Goal: Task Accomplishment & Management: Complete application form

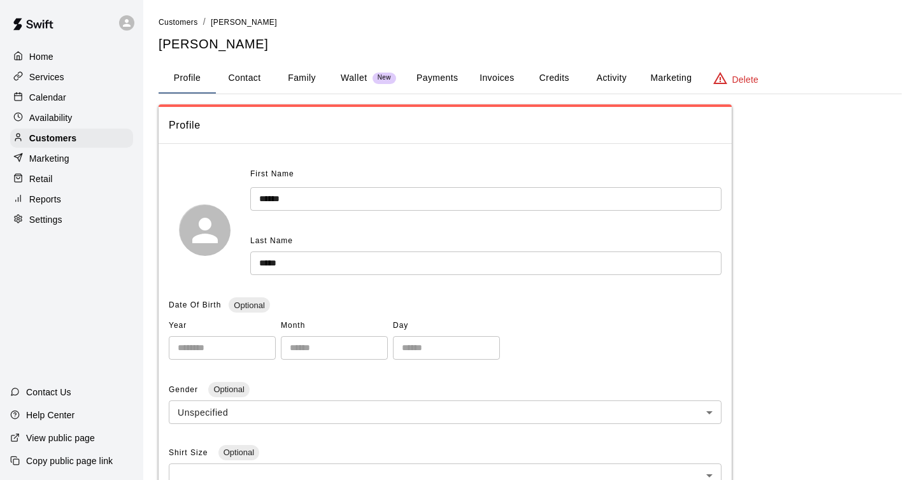
click at [39, 59] on p "Home" at bounding box center [41, 56] width 24 height 13
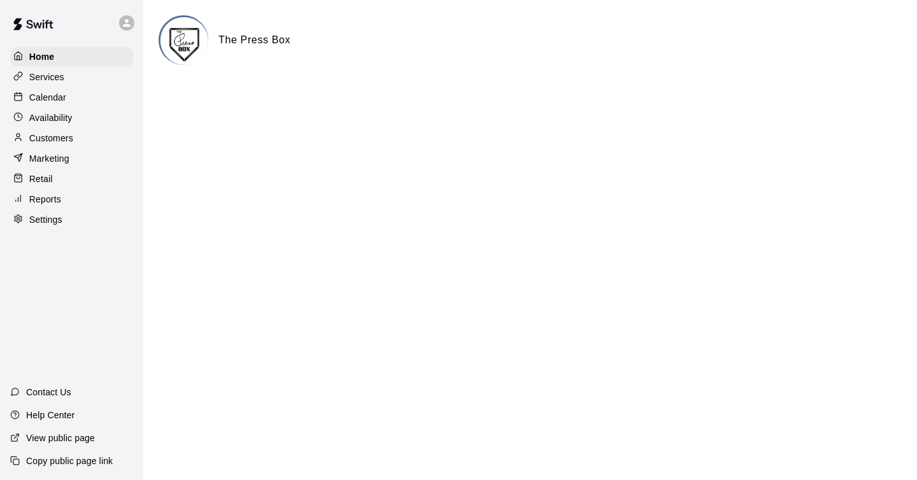
click at [52, 76] on p "Services" at bounding box center [46, 77] width 35 height 13
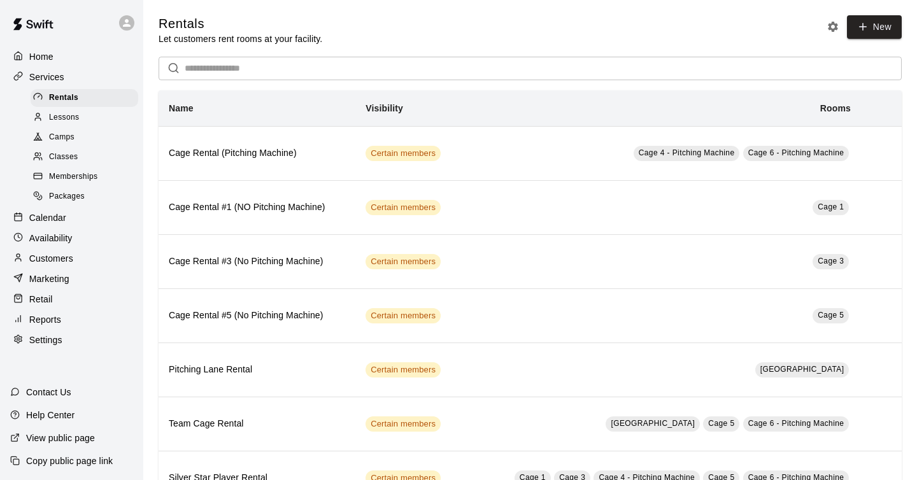
click at [81, 178] on span "Memberships" at bounding box center [73, 177] width 48 height 13
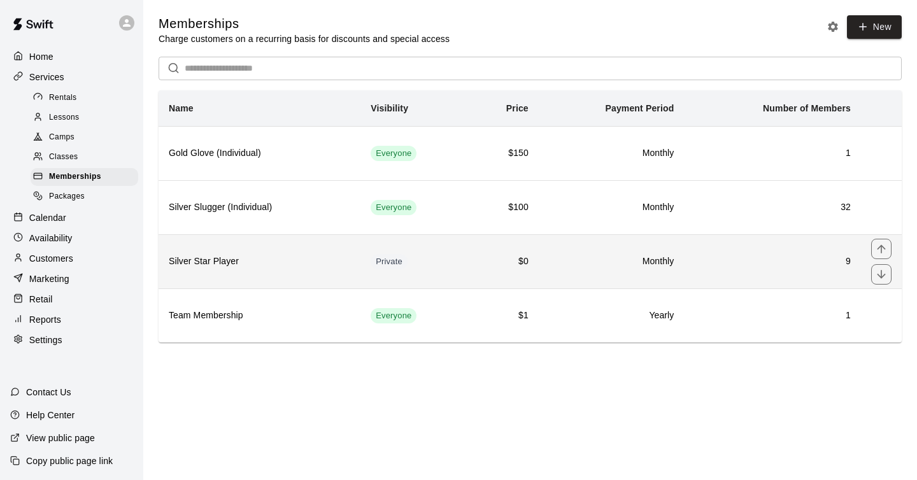
click at [284, 261] on h6 "Silver Star Player" at bounding box center [259, 262] width 181 height 14
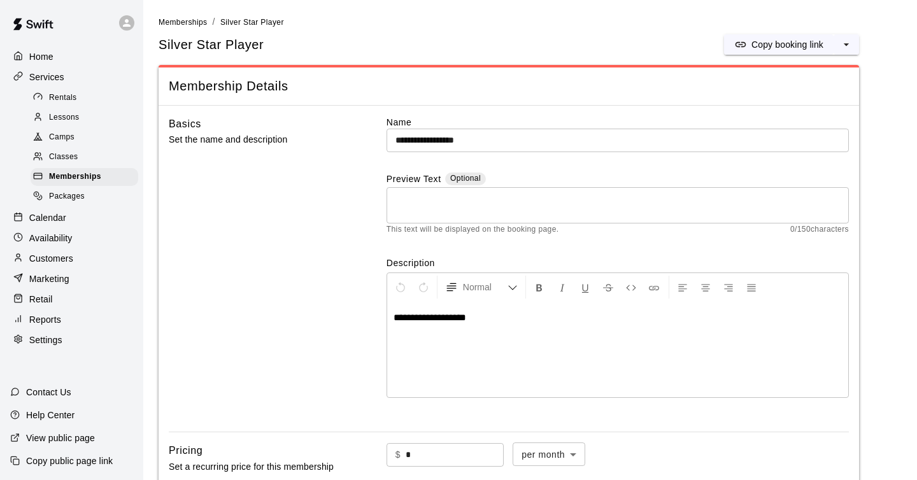
click at [55, 220] on p "Calendar" at bounding box center [47, 217] width 37 height 13
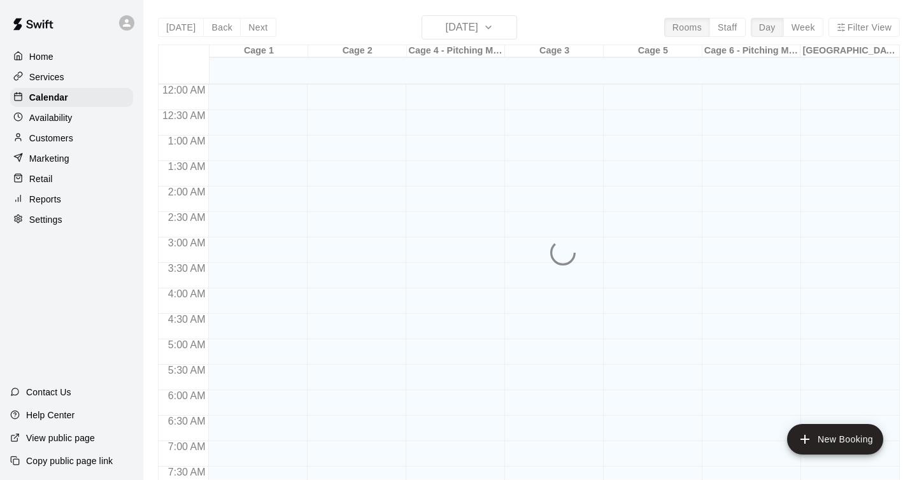
scroll to position [775, 0]
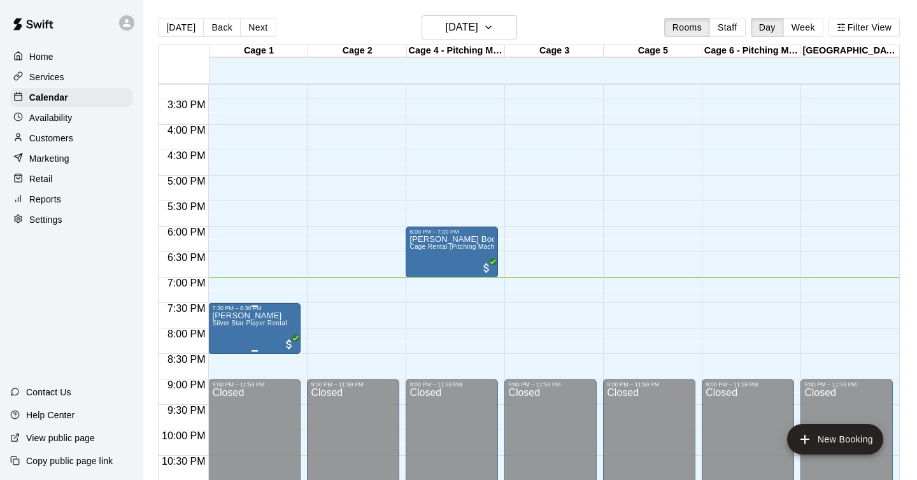
click at [222, 324] on icon "edit" at bounding box center [225, 325] width 15 height 15
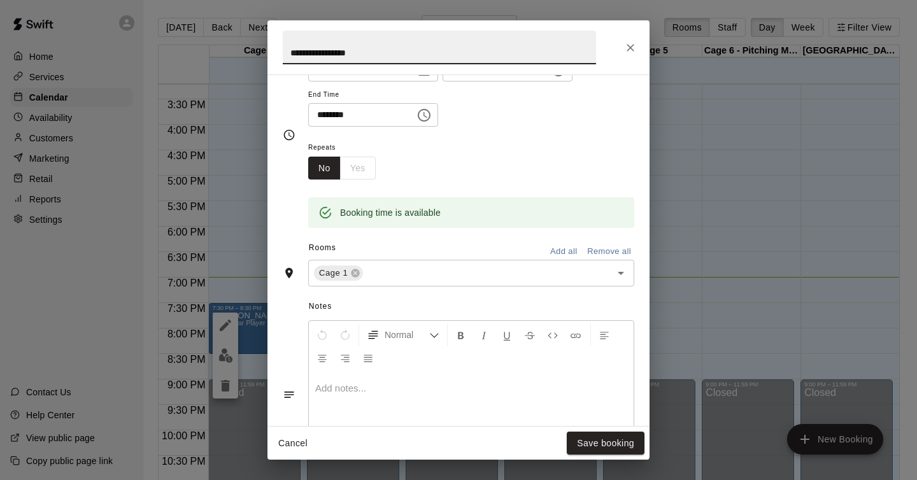
scroll to position [147, 0]
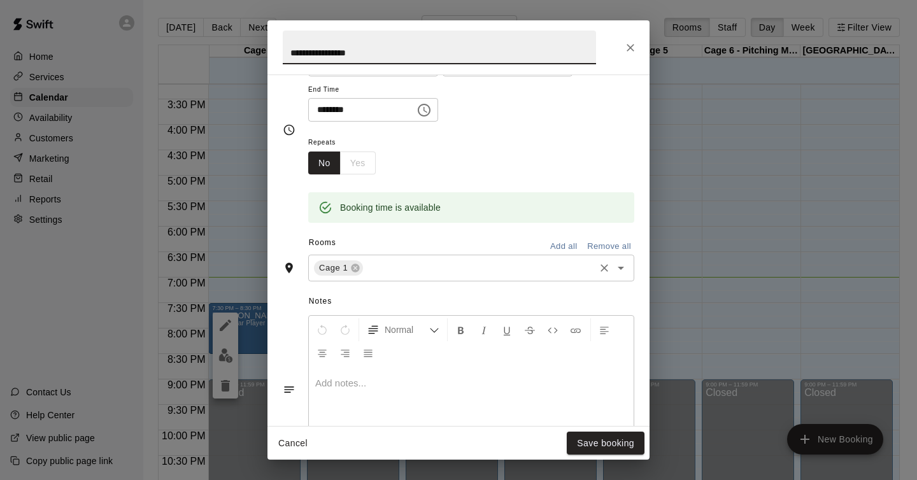
click at [513, 275] on input "text" at bounding box center [479, 268] width 228 height 16
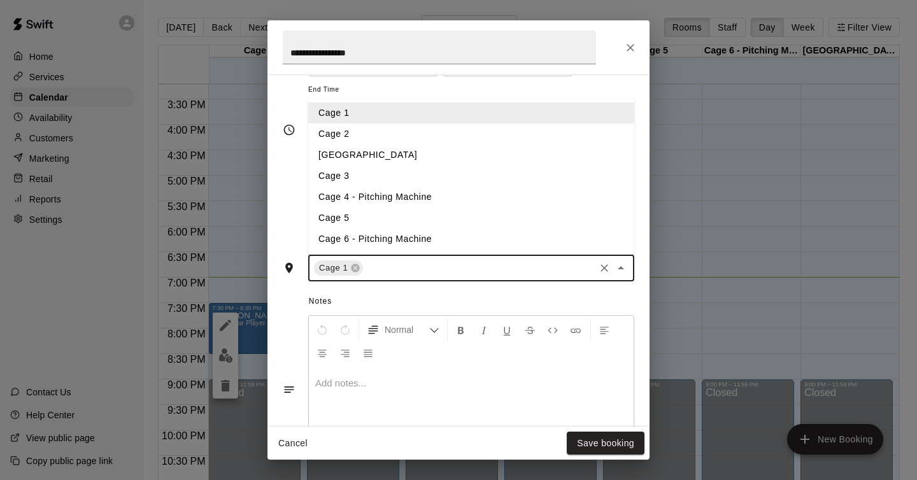
click at [397, 195] on li "Cage 4 - Pitching Machine" at bounding box center [471, 197] width 326 height 21
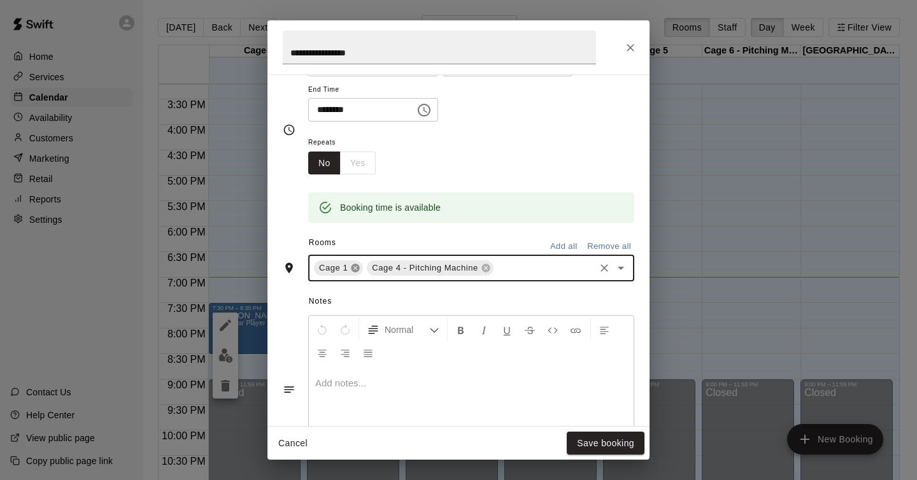
click at [355, 269] on icon at bounding box center [355, 268] width 8 height 8
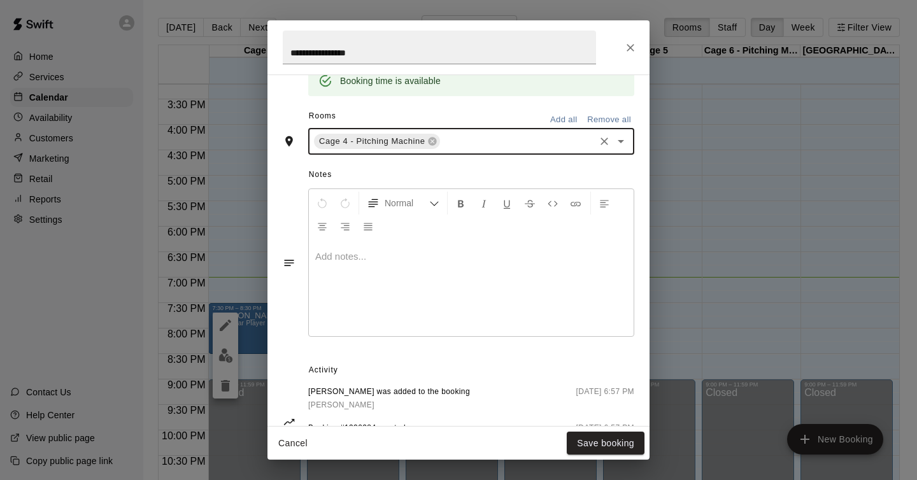
scroll to position [328, 0]
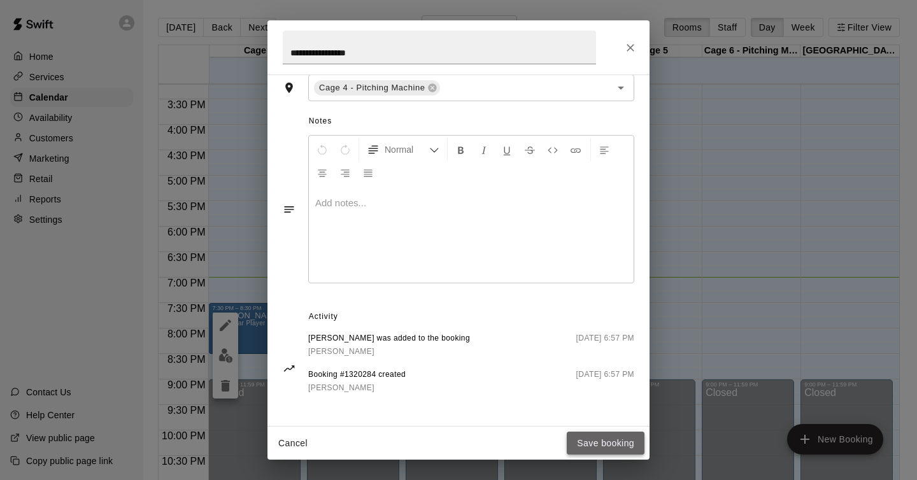
click at [601, 444] on button "Save booking" at bounding box center [606, 444] width 78 height 24
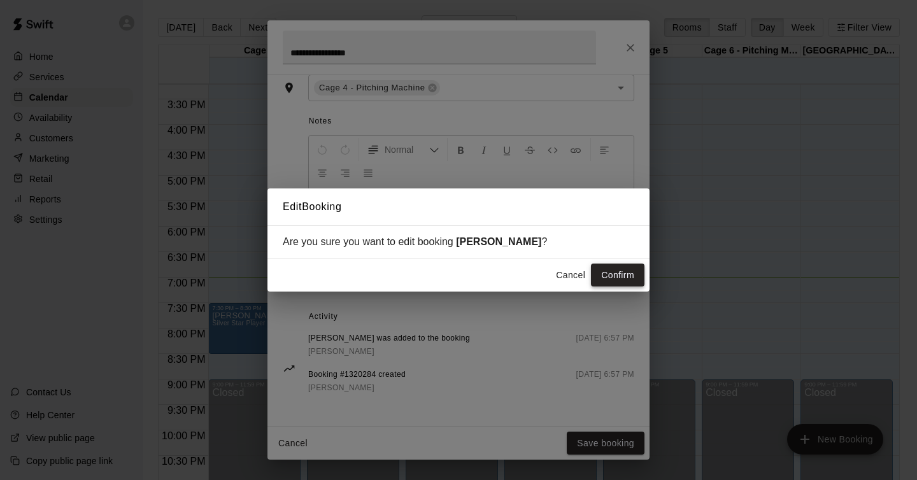
click at [624, 271] on button "Confirm" at bounding box center [617, 276] width 53 height 24
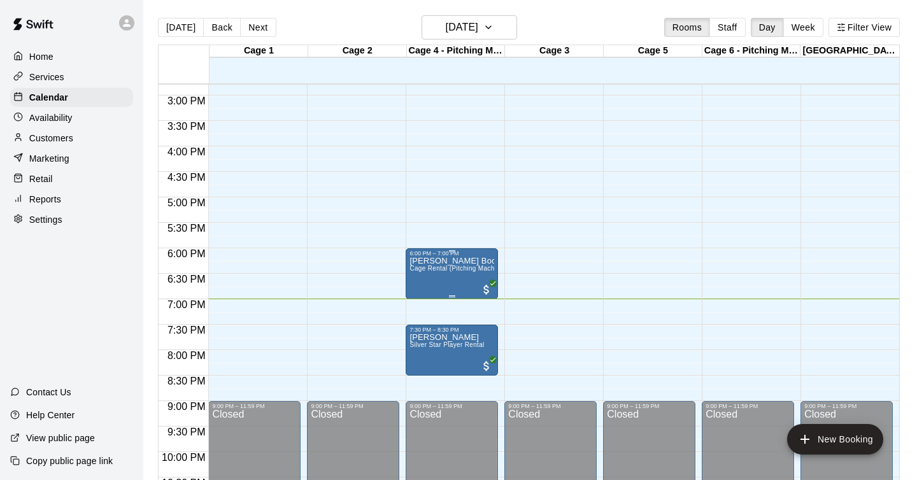
scroll to position [756, 0]
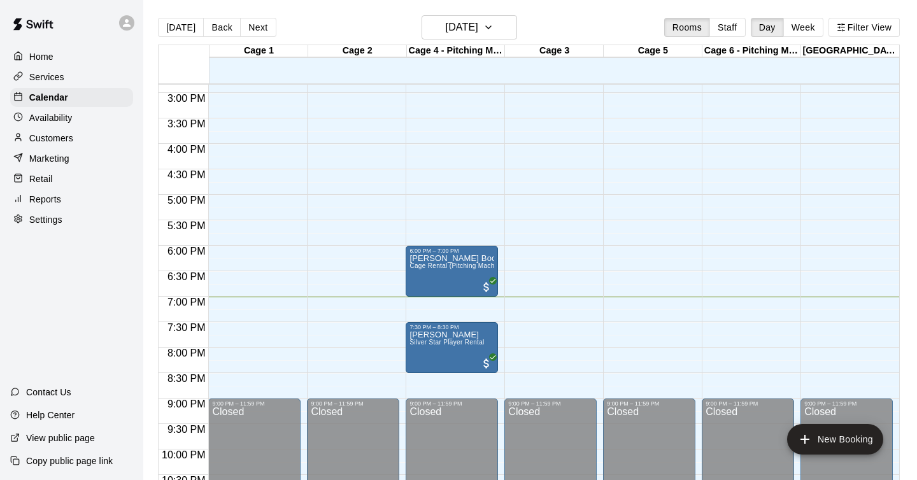
click at [56, 136] on p "Customers" at bounding box center [51, 138] width 44 height 13
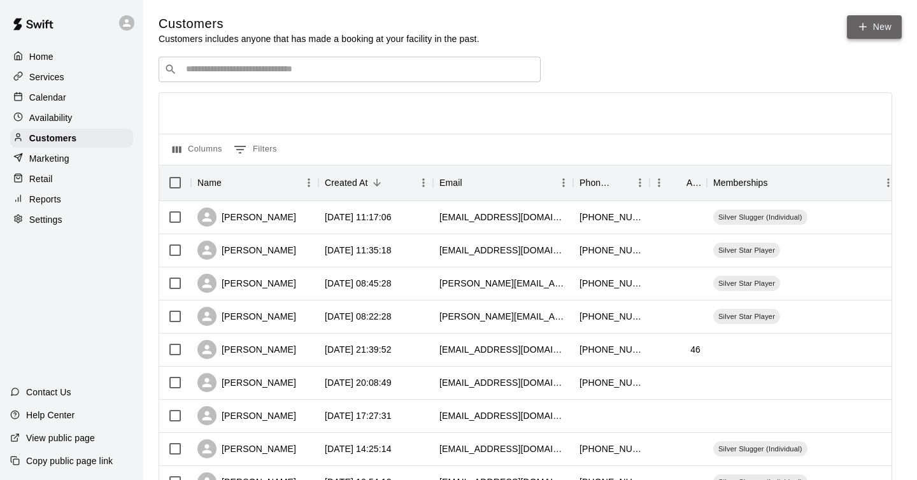
click at [890, 28] on link "New" at bounding box center [874, 27] width 55 height 24
select select "**"
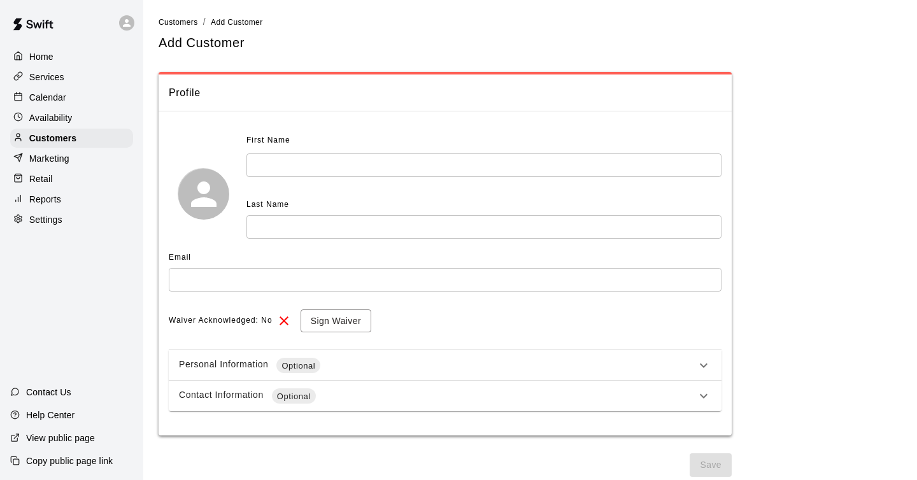
click at [435, 169] on input "text" at bounding box center [483, 165] width 475 height 24
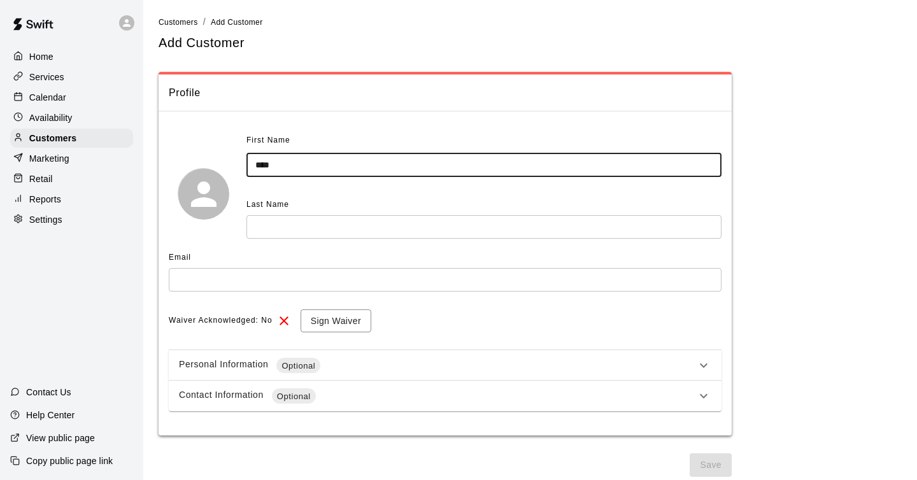
type input "****"
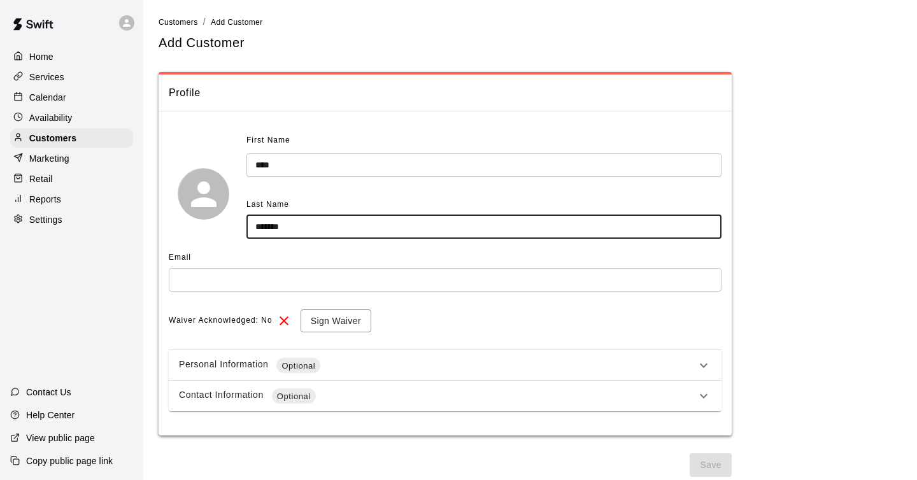
type input "*******"
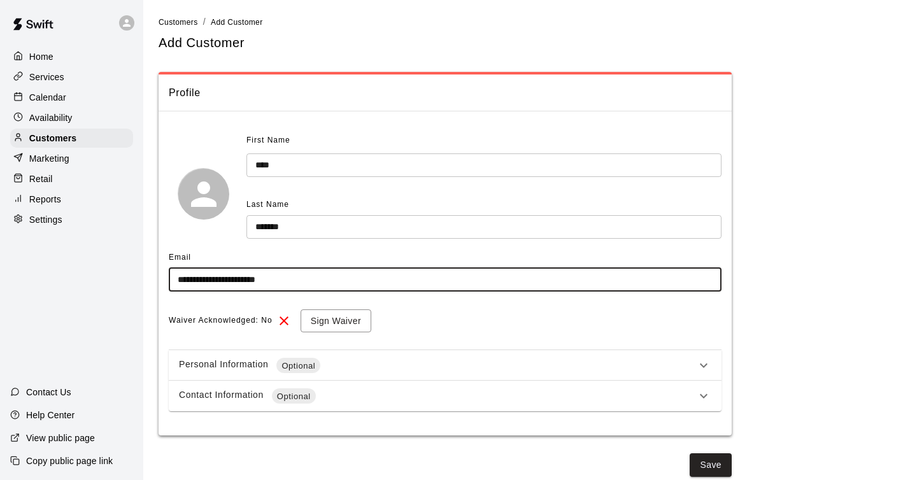
scroll to position [7, 0]
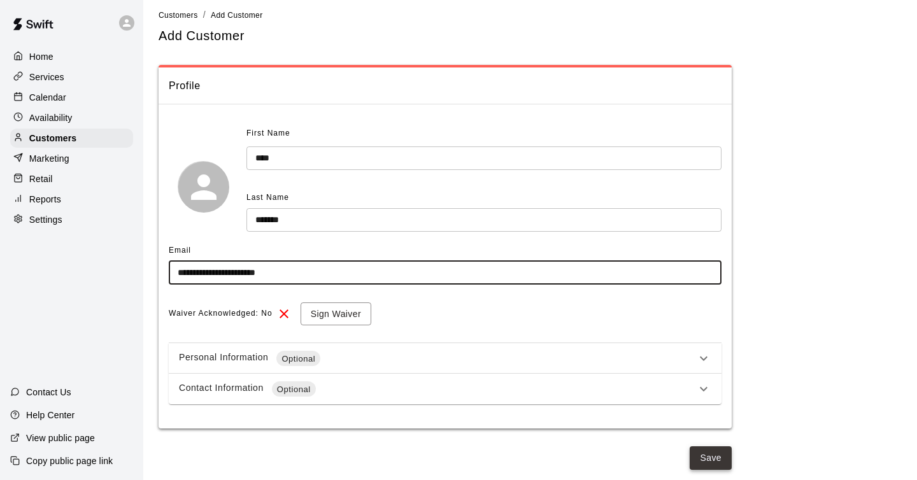
type input "**********"
click at [714, 456] on button "Save" at bounding box center [711, 458] width 42 height 24
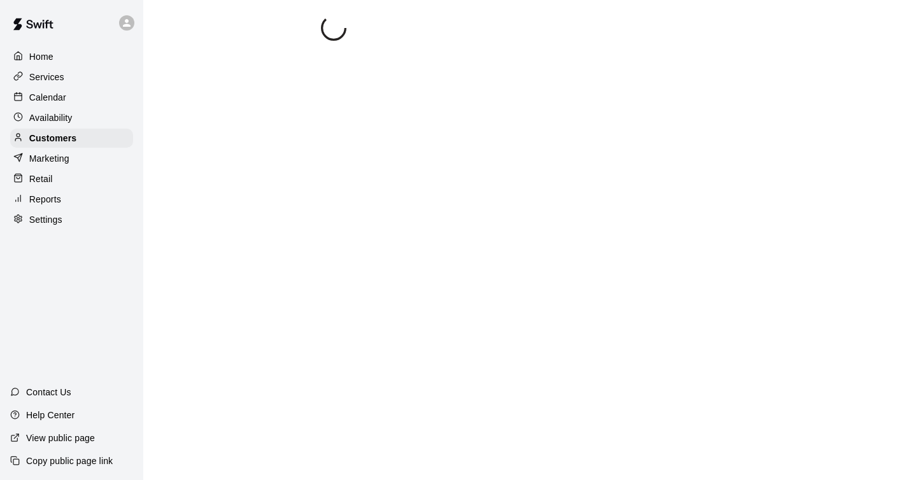
scroll to position [0, 0]
